Goal: Task Accomplishment & Management: Manage account settings

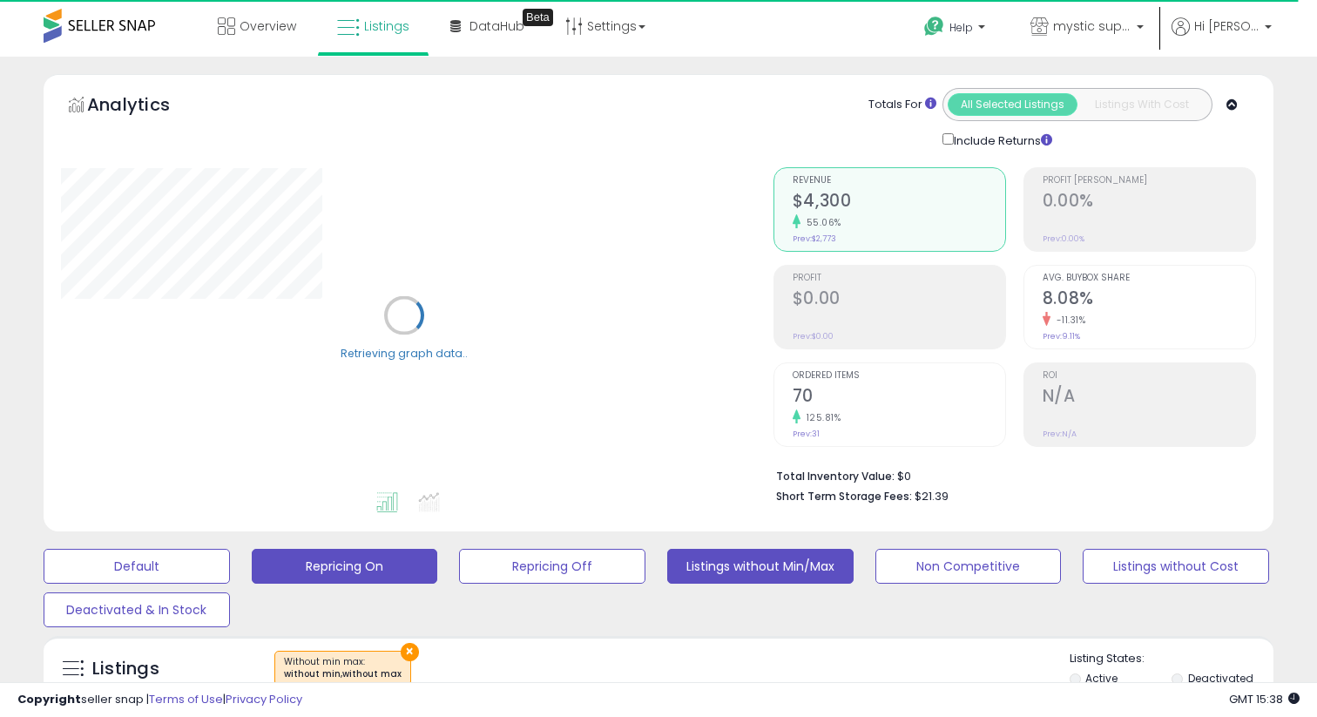
click at [375, 575] on button "Repricing On" at bounding box center [345, 566] width 186 height 35
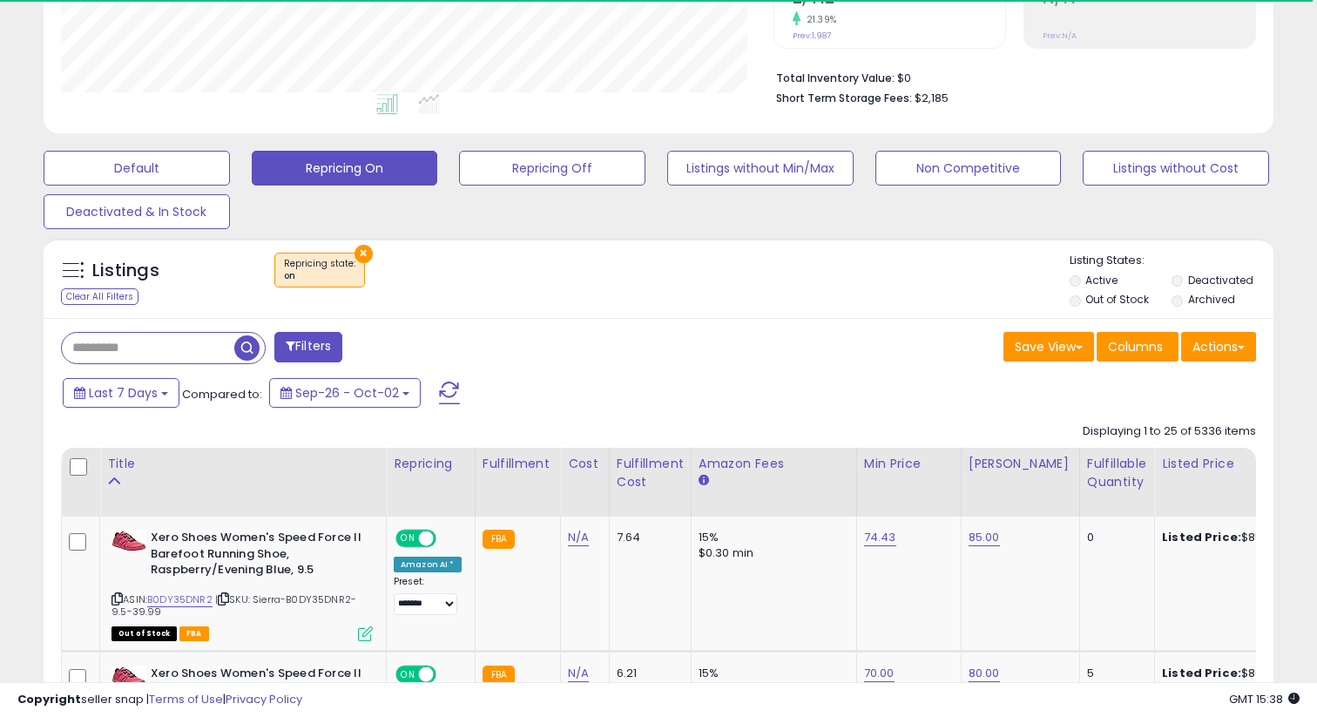
scroll to position [357, 711]
click at [1087, 462] on div "Fulfillable Quantity" at bounding box center [1117, 473] width 60 height 37
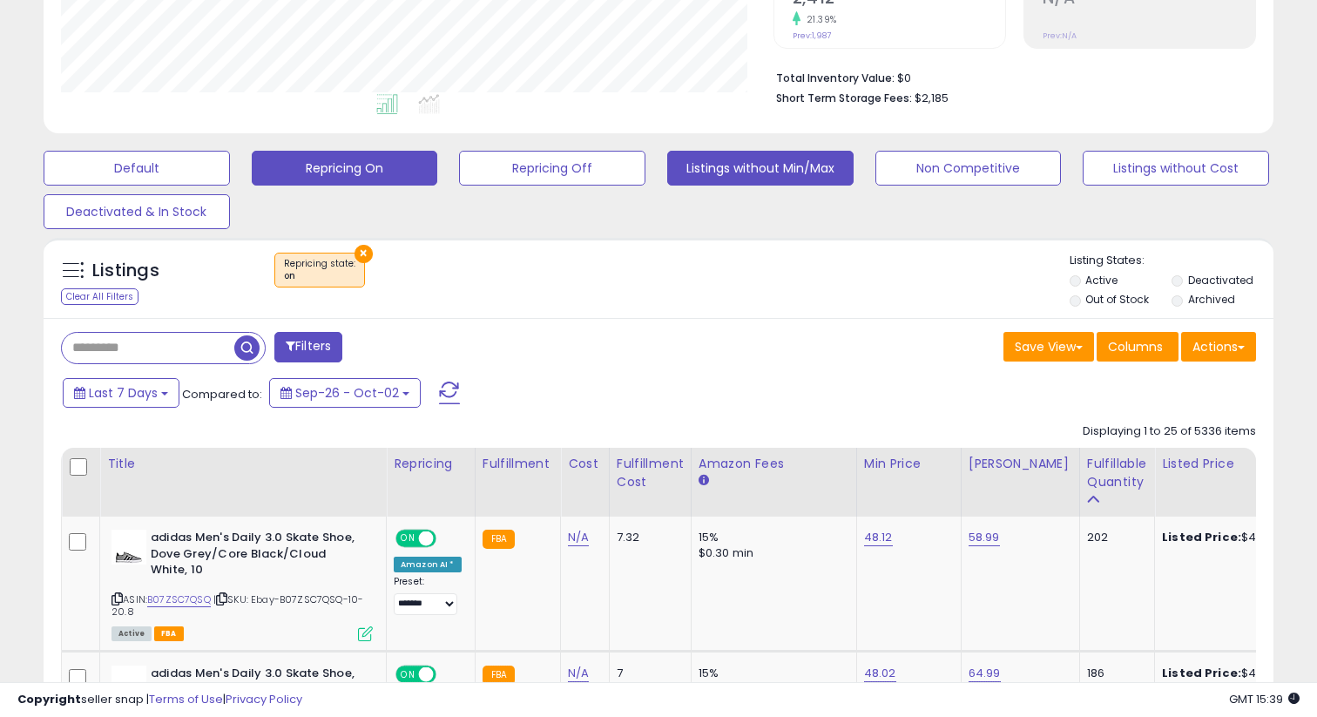
click at [692, 160] on button "Listings without Min/Max" at bounding box center [760, 168] width 186 height 35
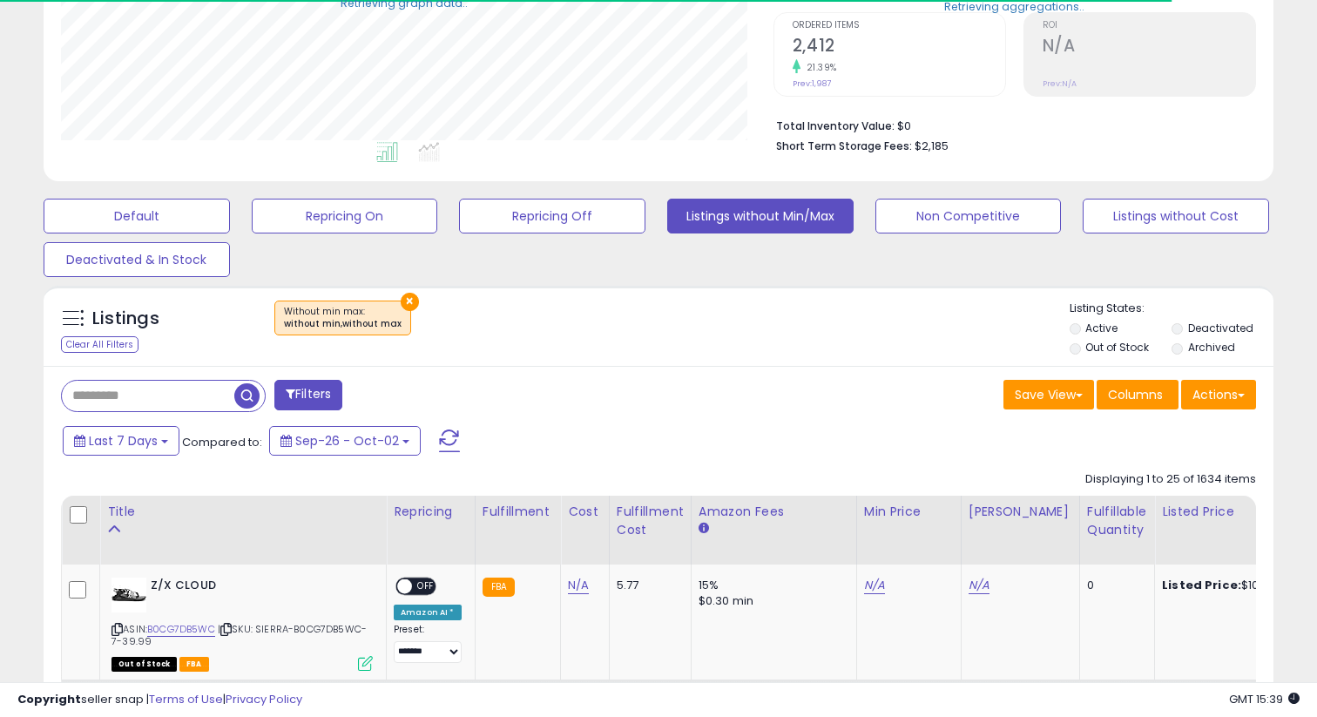
scroll to position [398, 0]
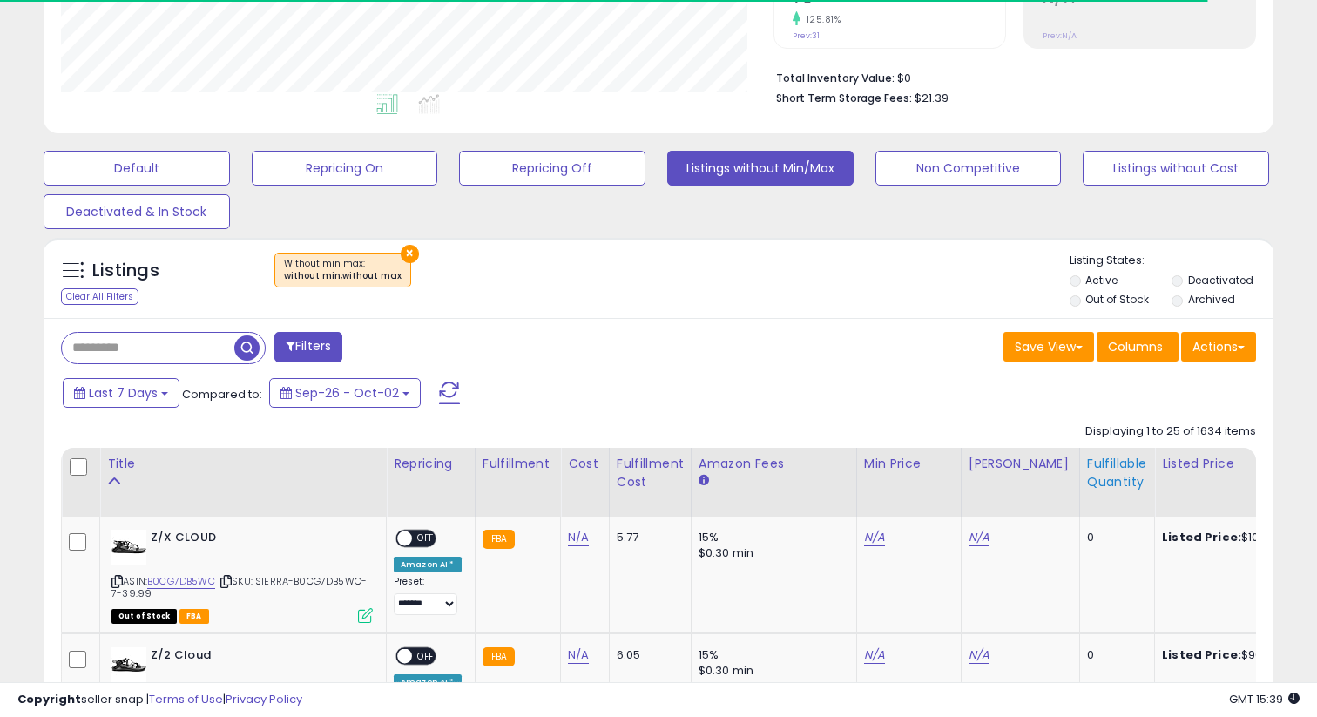
click at [1087, 478] on div "Fulfillable Quantity" at bounding box center [1117, 473] width 60 height 37
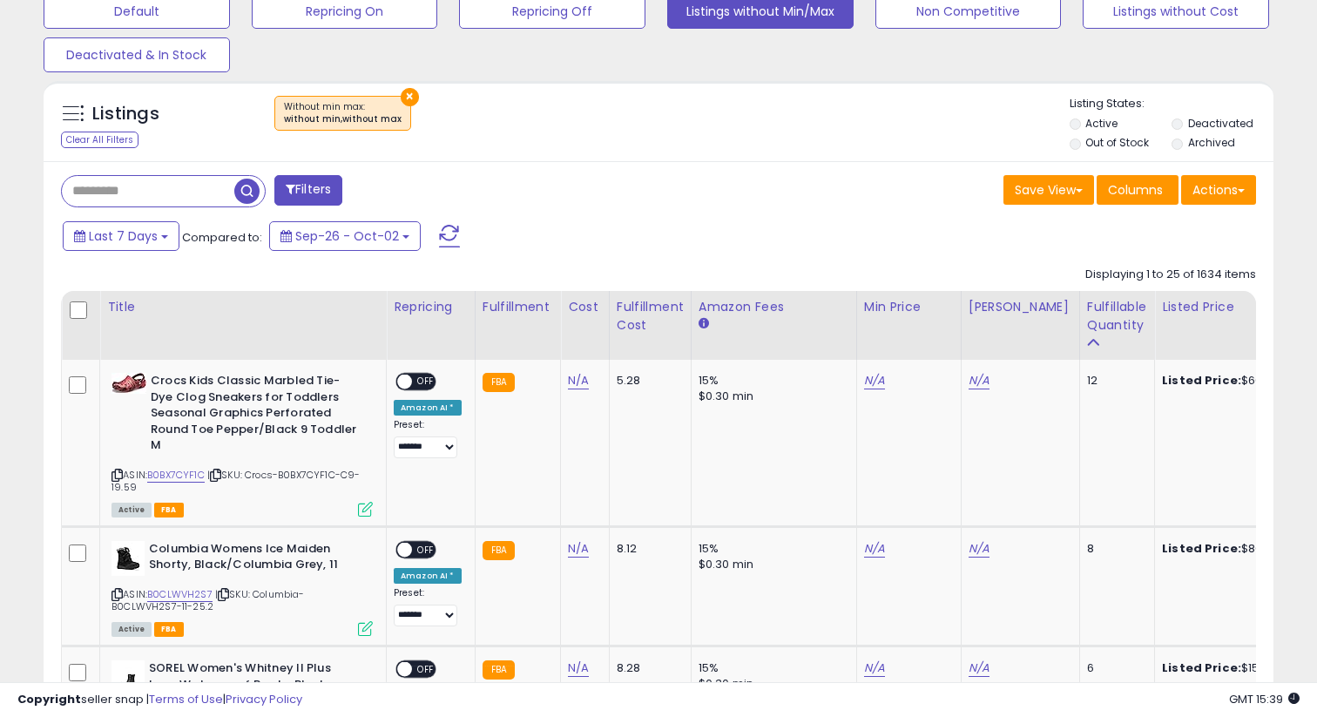
scroll to position [606, 0]
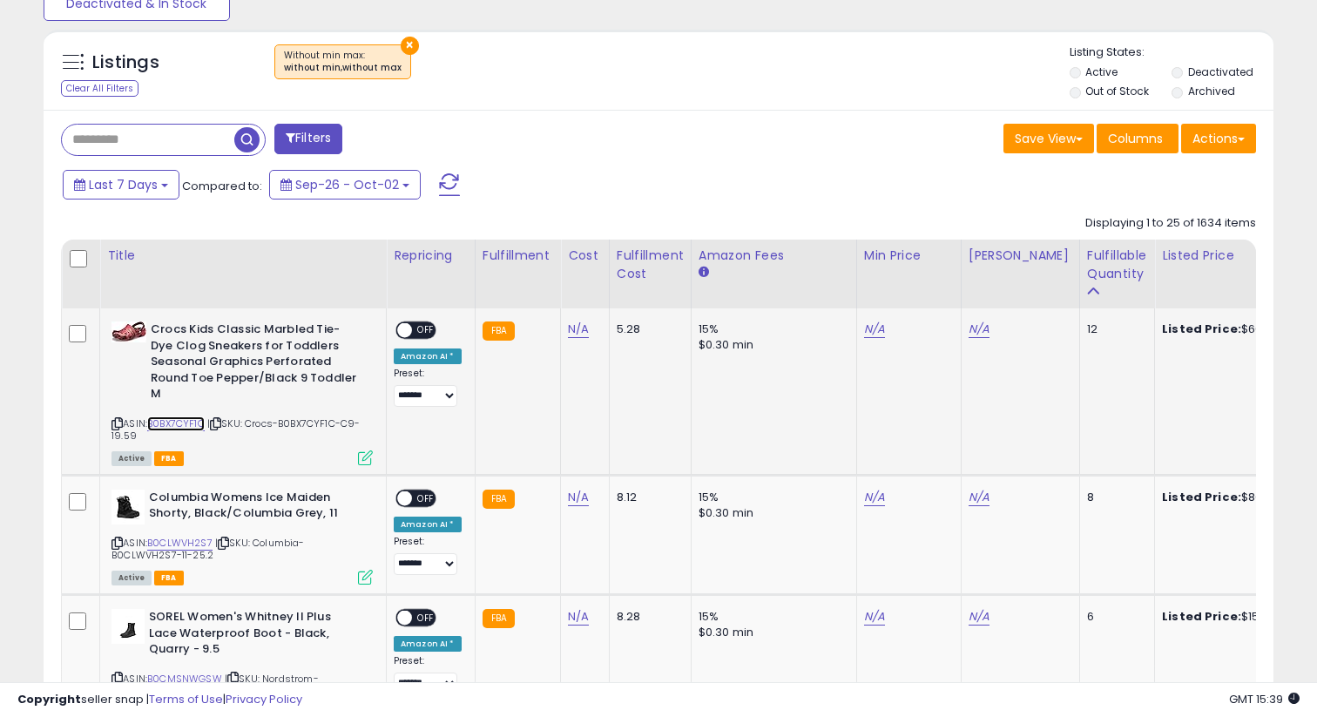
click at [194, 420] on link "B0BX7CYF1C" at bounding box center [175, 423] width 57 height 15
click at [864, 331] on link "N/A" at bounding box center [874, 328] width 21 height 17
type input "*****"
click button "submit" at bounding box center [922, 286] width 30 height 26
click at [960, 333] on td "N/A" at bounding box center [1019, 391] width 118 height 166
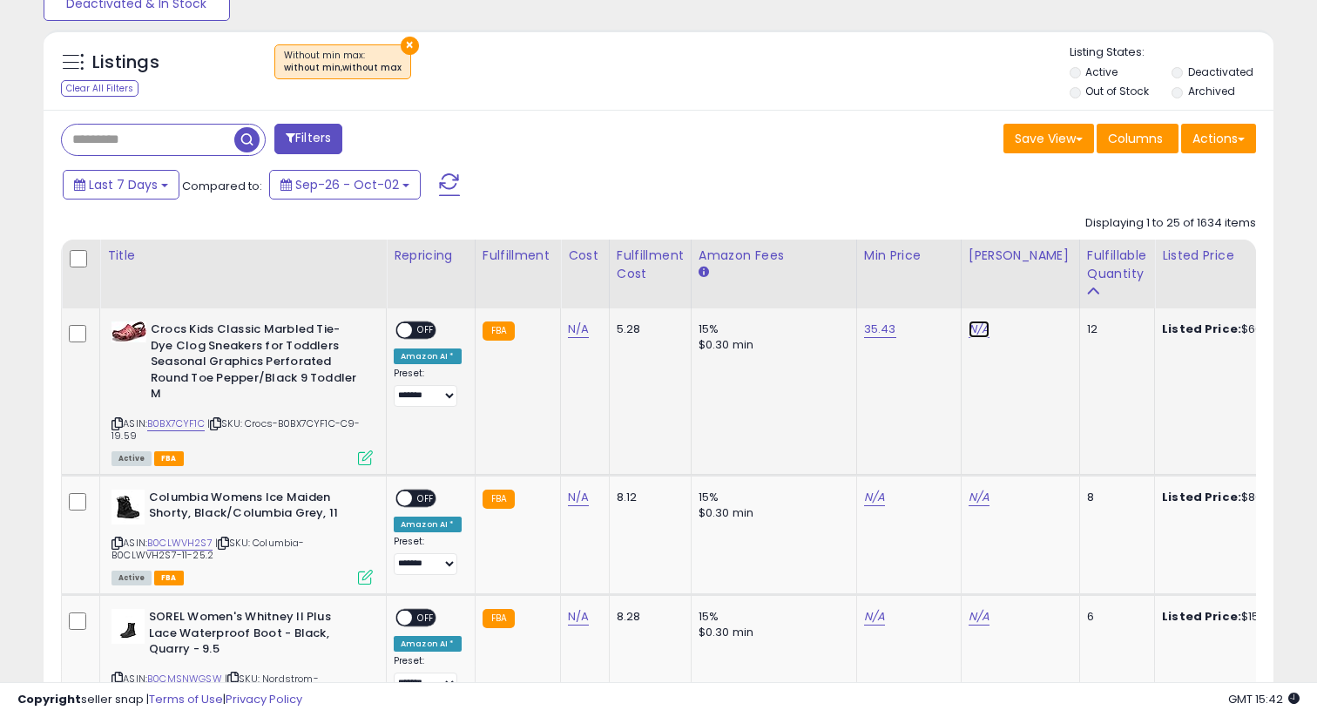
click at [968, 333] on link "N/A" at bounding box center [978, 328] width 21 height 17
type input "*****"
click button "submit" at bounding box center [1027, 286] width 30 height 26
click at [424, 313] on td "ON OFF Amazon AI * Preset: **** ******* *** Success Error" at bounding box center [431, 391] width 89 height 166
click at [418, 325] on span "OFF" at bounding box center [426, 330] width 28 height 15
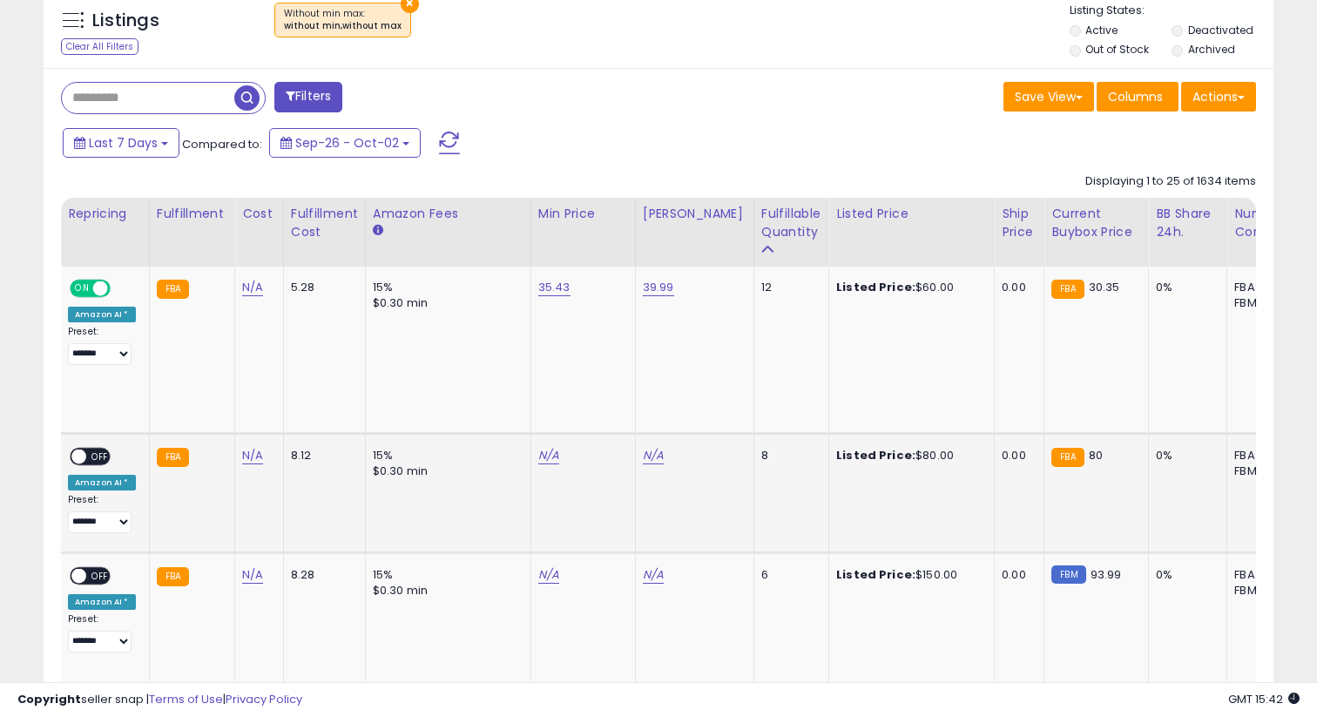
scroll to position [0, 0]
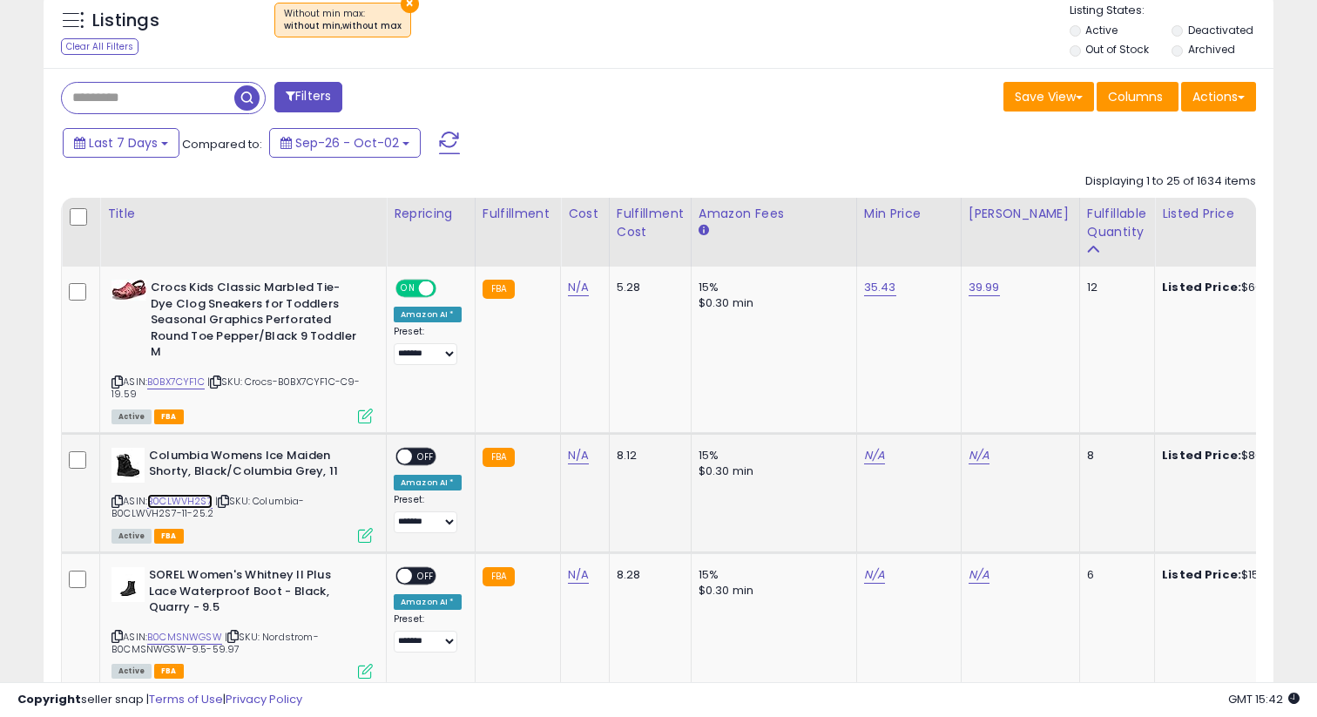
click at [182, 496] on link "B0CLWVH2S7" at bounding box center [179, 501] width 65 height 15
click at [867, 462] on link "N/A" at bounding box center [874, 455] width 21 height 17
type input "*****"
click button "submit" at bounding box center [922, 412] width 30 height 26
click at [971, 458] on link "N/A" at bounding box center [978, 455] width 21 height 17
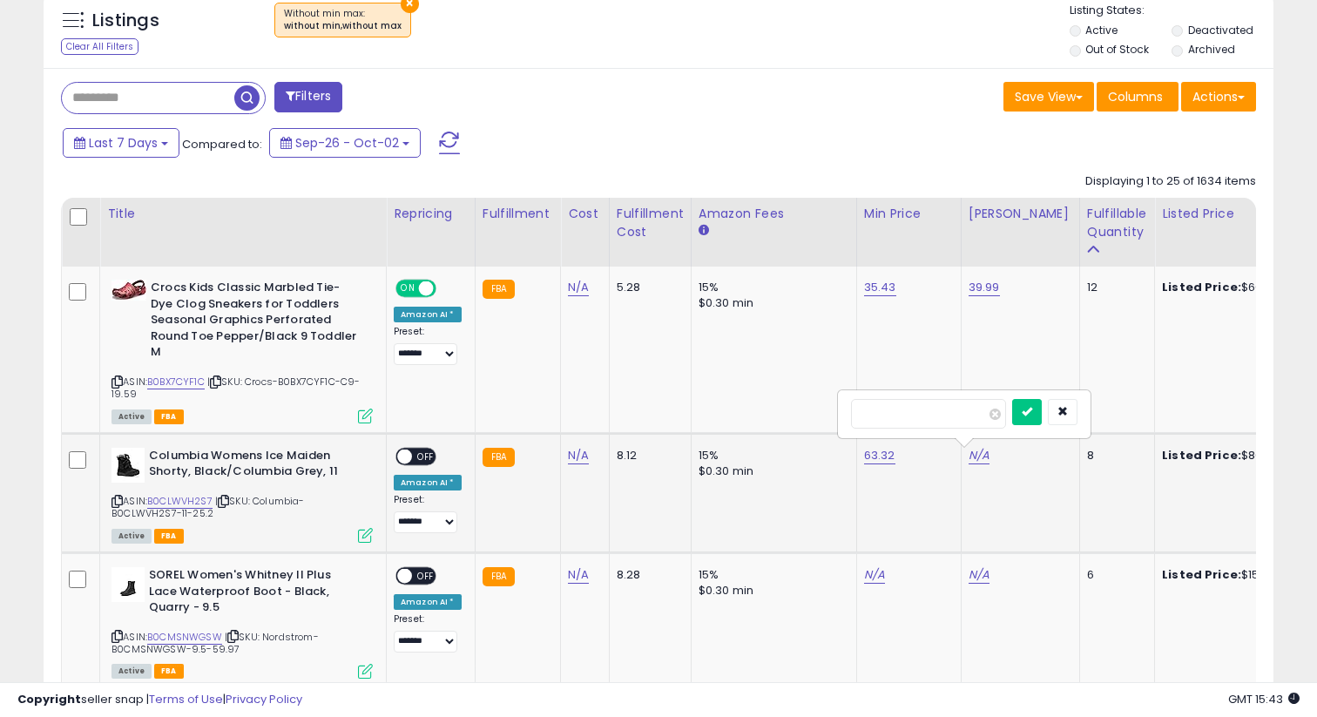
type input "*****"
click button "submit" at bounding box center [1027, 412] width 30 height 26
click at [421, 456] on span "OFF" at bounding box center [426, 455] width 28 height 15
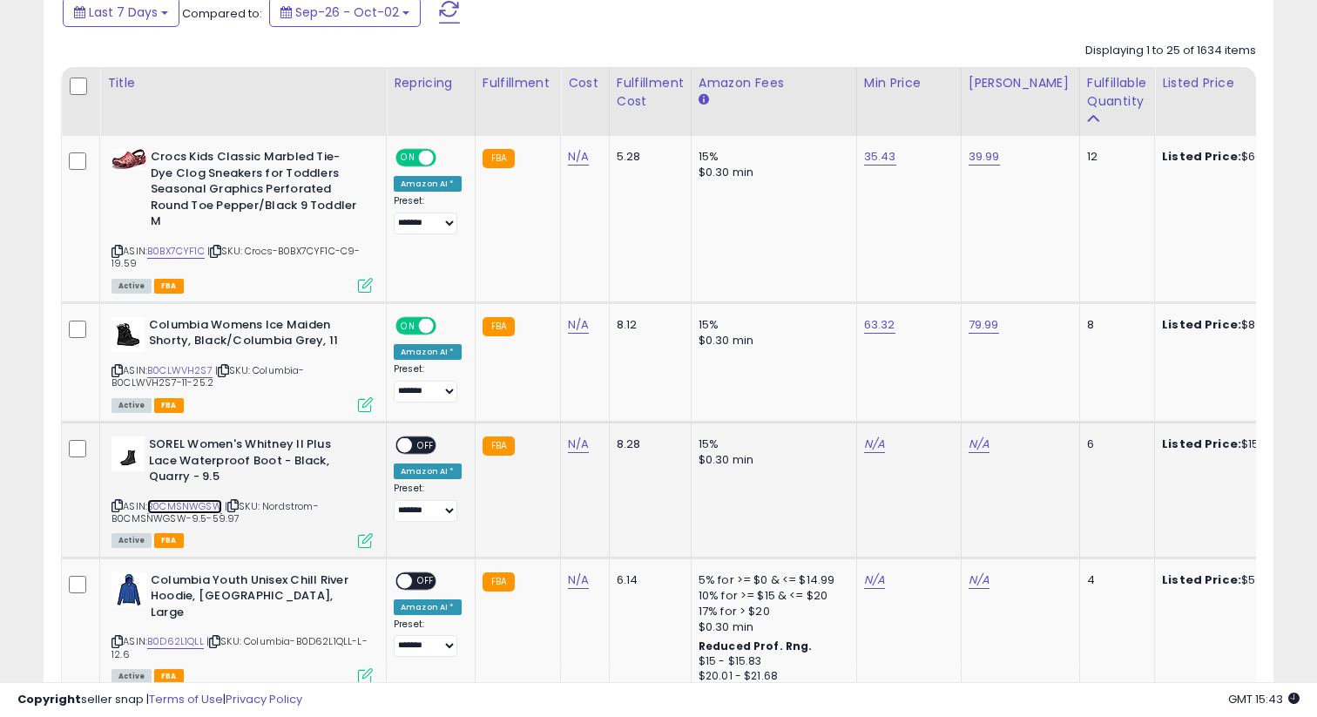
click at [161, 506] on link "B0CMSNWGSW" at bounding box center [184, 506] width 75 height 15
click at [968, 441] on link "N/A" at bounding box center [978, 443] width 21 height 17
type input "******"
click button "submit" at bounding box center [1027, 400] width 30 height 26
click at [859, 455] on td "N/A" at bounding box center [908, 489] width 104 height 136
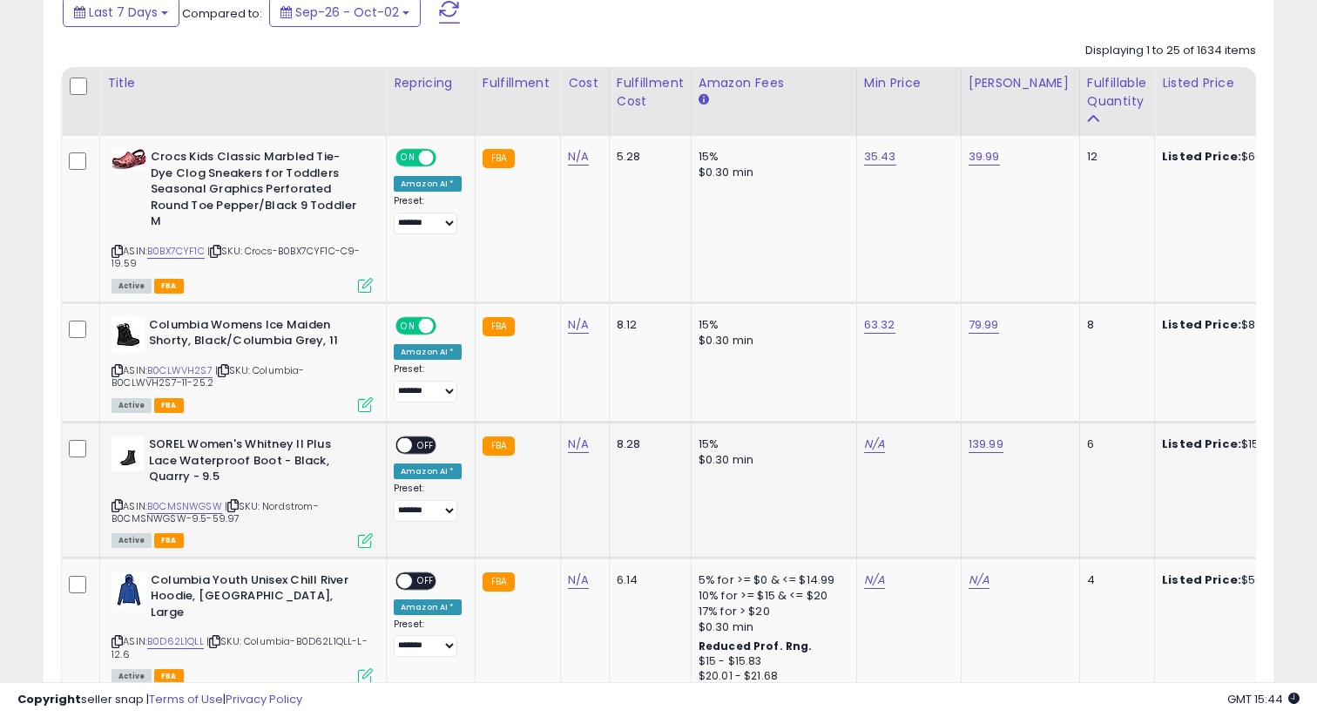
click at [859, 453] on td "N/A" at bounding box center [908, 489] width 104 height 136
click at [864, 453] on link "N/A" at bounding box center [874, 443] width 21 height 17
type input "******"
click button "submit" at bounding box center [922, 400] width 30 height 26
click at [422, 453] on div "ON OFF" at bounding box center [415, 444] width 41 height 18
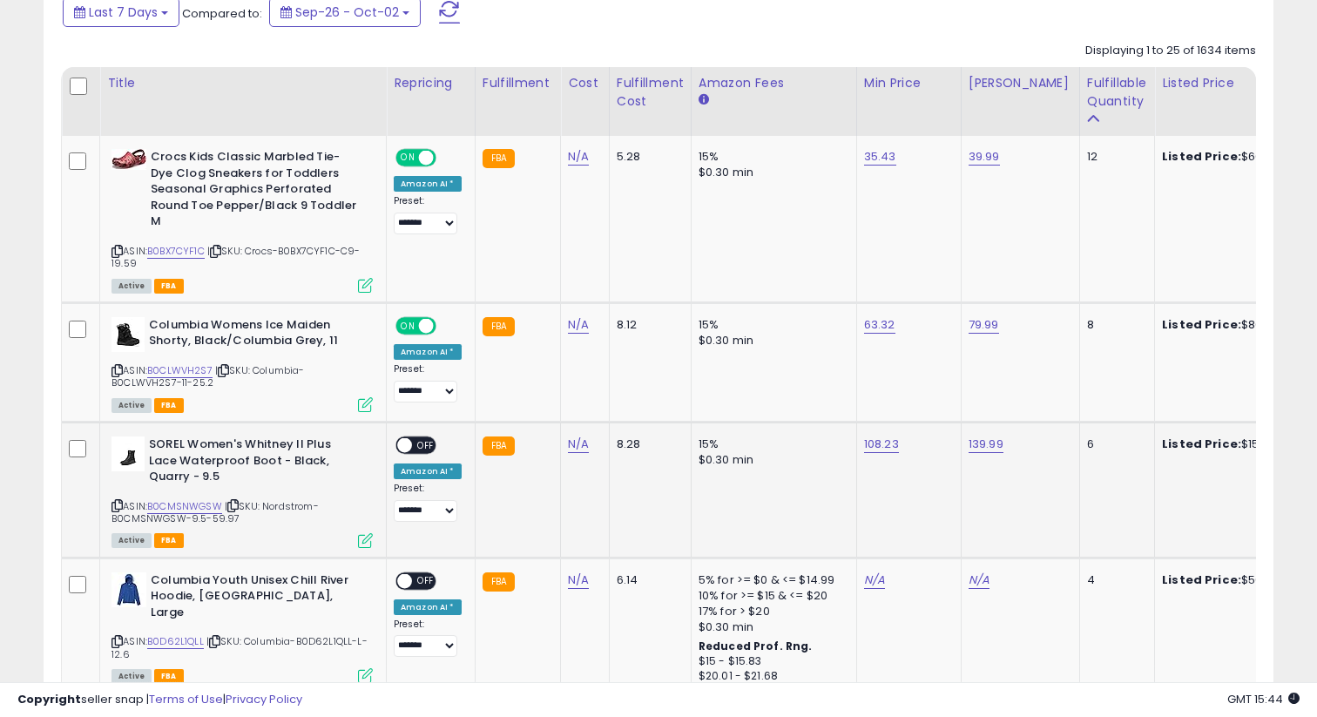
click at [422, 446] on span "OFF" at bounding box center [426, 445] width 28 height 15
